Goal: Check status: Check status

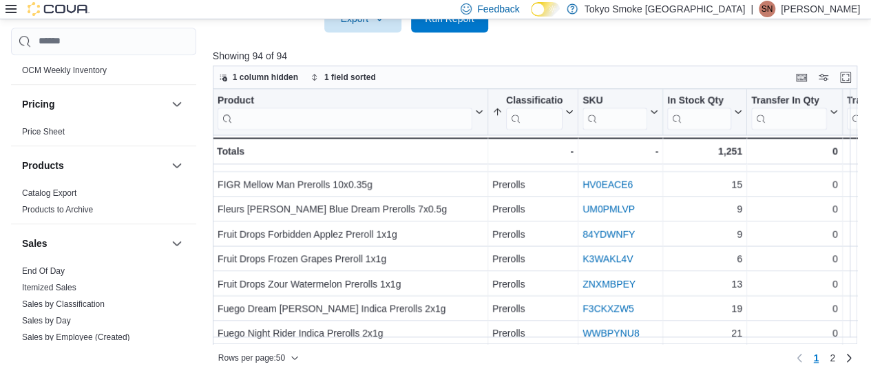
scroll to position [1040, 0]
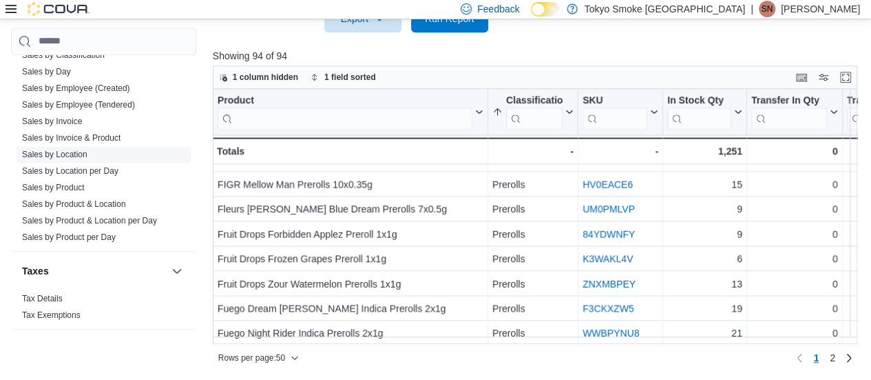
click at [70, 149] on link "Sales by Location" at bounding box center [54, 154] width 65 height 10
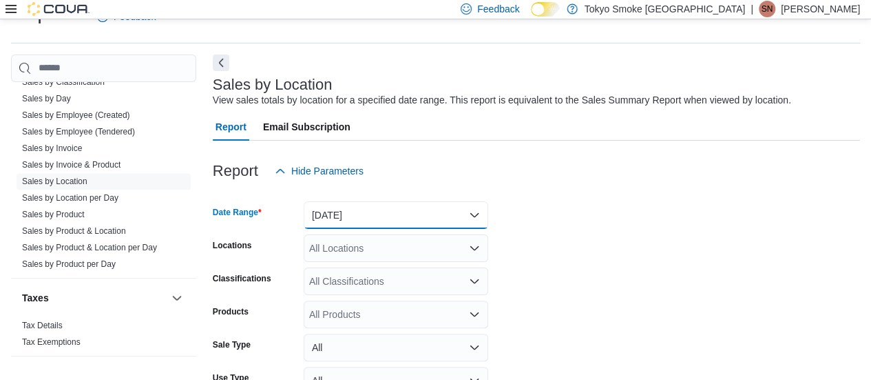
click at [380, 215] on button "[DATE]" at bounding box center [396, 215] width 185 height 28
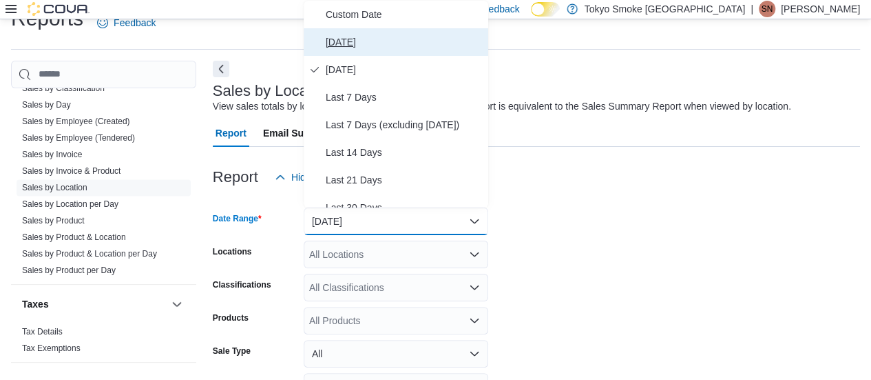
click at [389, 52] on button "[DATE]" at bounding box center [396, 42] width 185 height 28
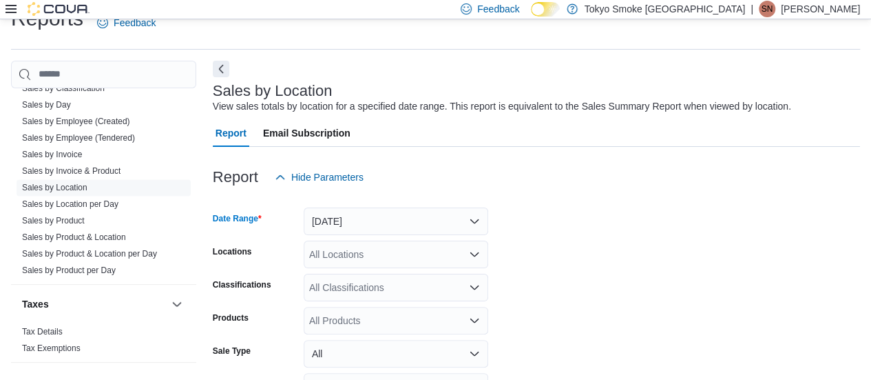
click at [384, 248] on div "All Locations" at bounding box center [396, 254] width 185 height 28
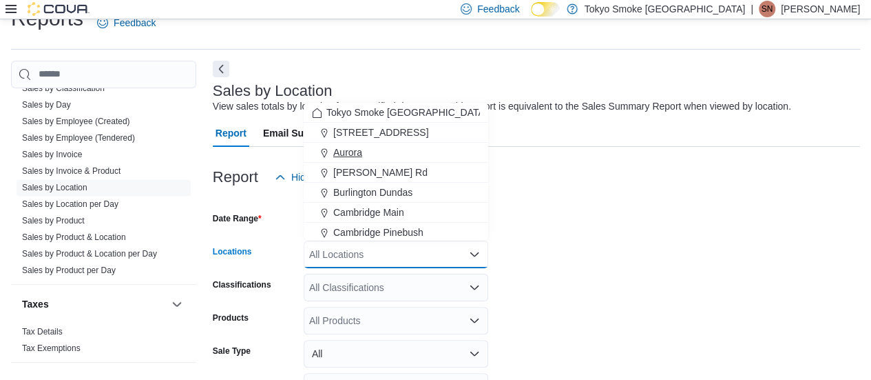
click at [395, 158] on div "Aurora" at bounding box center [396, 152] width 168 height 14
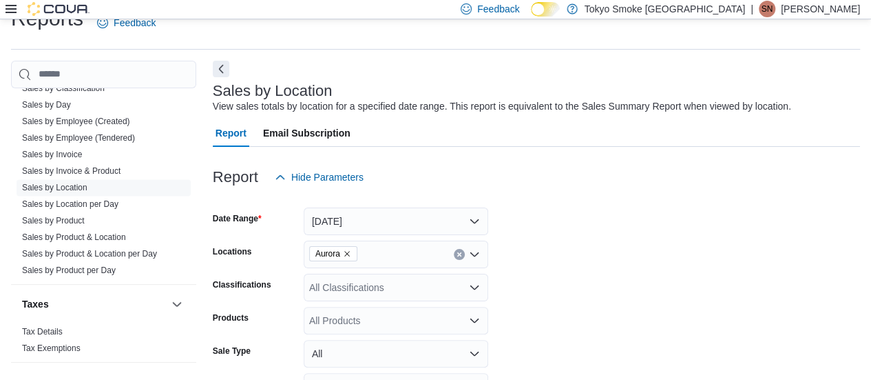
drag, startPoint x: 637, startPoint y: 189, endPoint x: 522, endPoint y: 220, distance: 119.2
click at [637, 189] on div "Report Hide Parameters" at bounding box center [537, 177] width 648 height 28
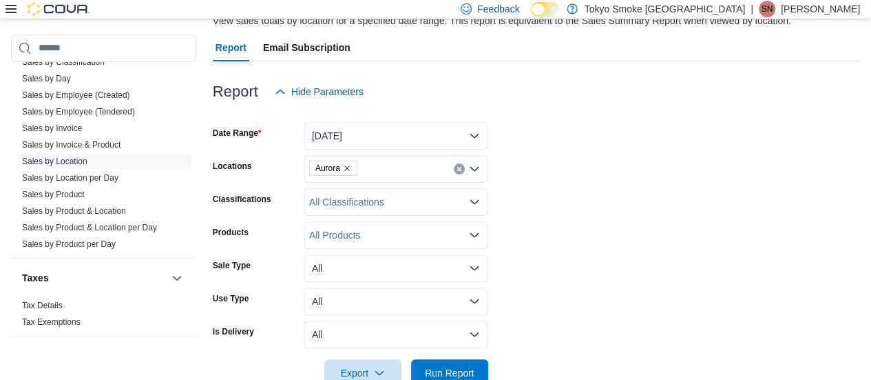
scroll to position [145, 0]
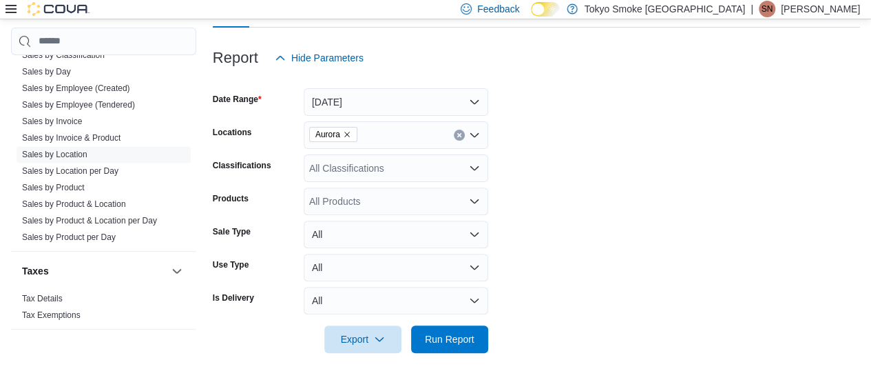
click at [347, 134] on icon "Remove Aurora from selection in this group" at bounding box center [347, 134] width 8 height 8
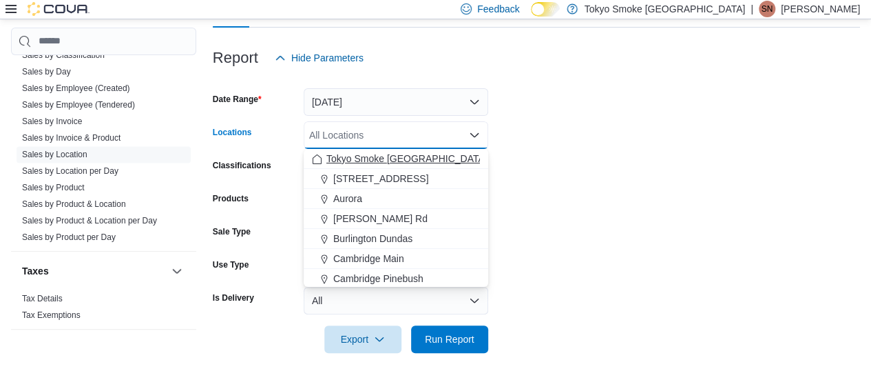
click at [349, 157] on span "Tokyo Smoke [GEOGRAPHIC_DATA]" at bounding box center [407, 159] width 161 height 14
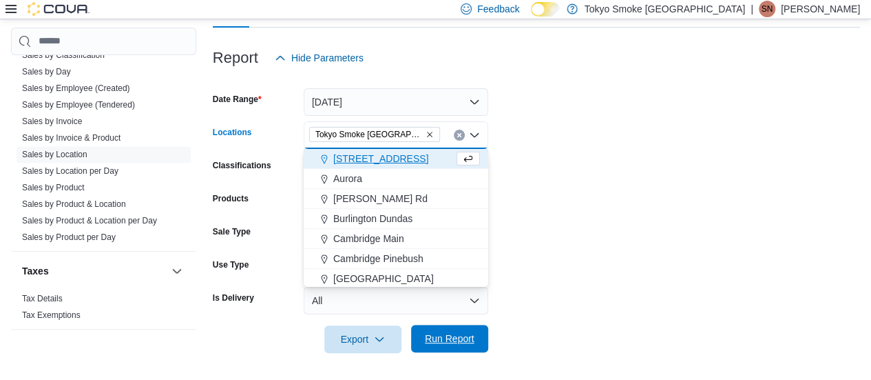
click at [446, 333] on span "Run Report" at bounding box center [450, 338] width 50 height 14
